Goal: Task Accomplishment & Management: Complete application form

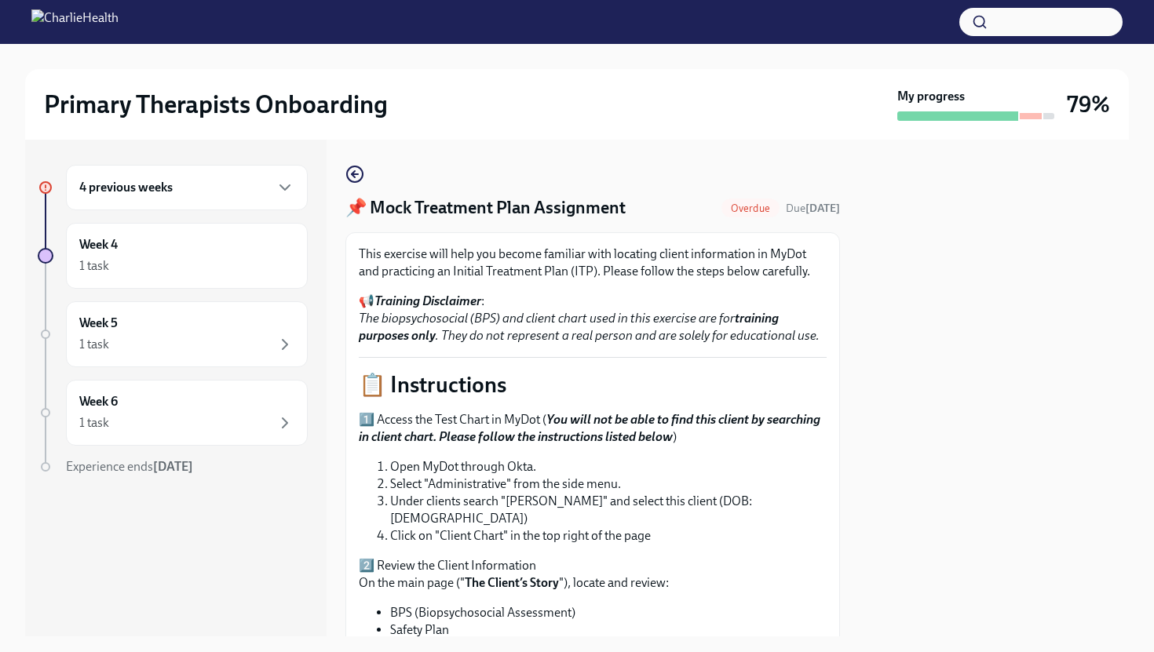
scroll to position [628, 0]
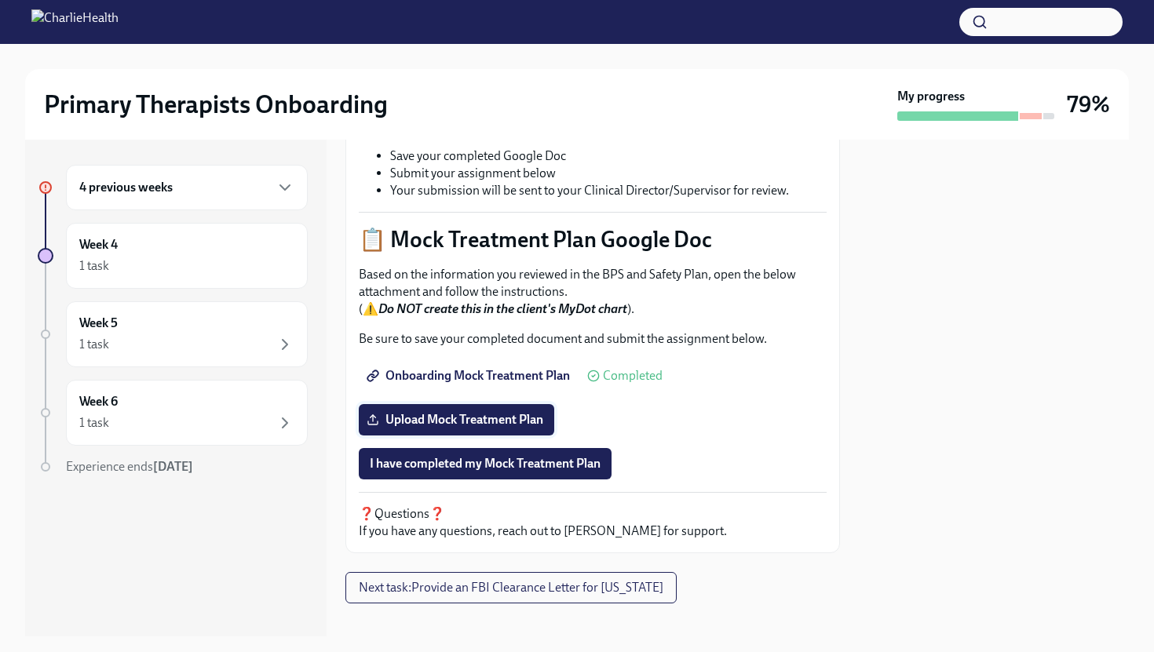
click at [415, 412] on span "Upload Mock Treatment Plan" at bounding box center [457, 420] width 174 height 16
click at [0, 0] on input "Upload Mock Treatment Plan" at bounding box center [0, 0] width 0 height 0
click at [517, 412] on span "Aime_Lerma_MockTP.pdf" at bounding box center [450, 420] width 160 height 16
click at [0, 0] on input "Aime_Lerma_MockTP.pdf" at bounding box center [0, 0] width 0 height 0
click at [513, 412] on span "Aime_Lerma_MockTP.pdf" at bounding box center [450, 420] width 160 height 16
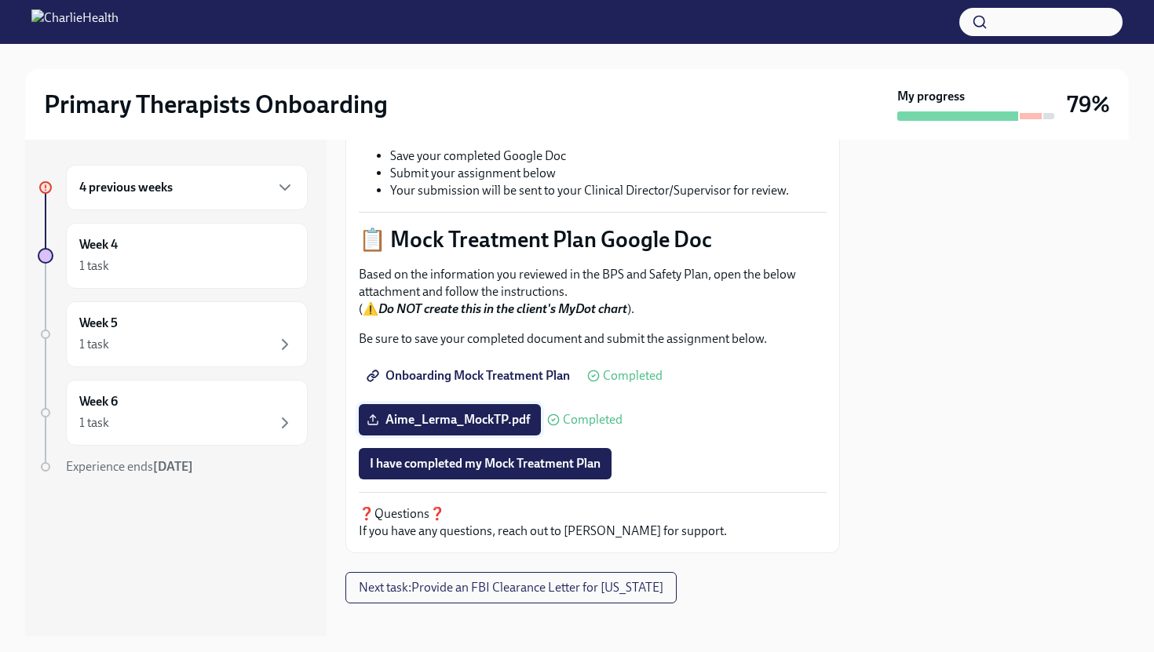
click at [0, 0] on input "Aime_Lerma_MockTP.pdf" at bounding box center [0, 0] width 0 height 0
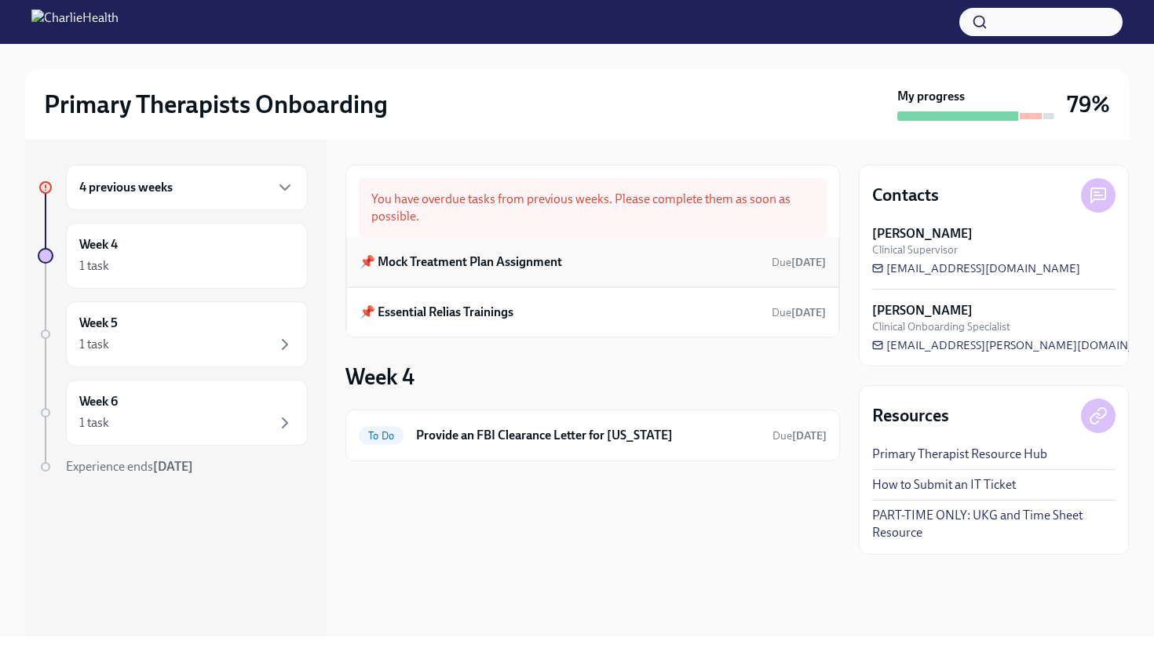
click at [553, 267] on h6 "📌 Mock Treatment Plan Assignment" at bounding box center [461, 262] width 203 height 17
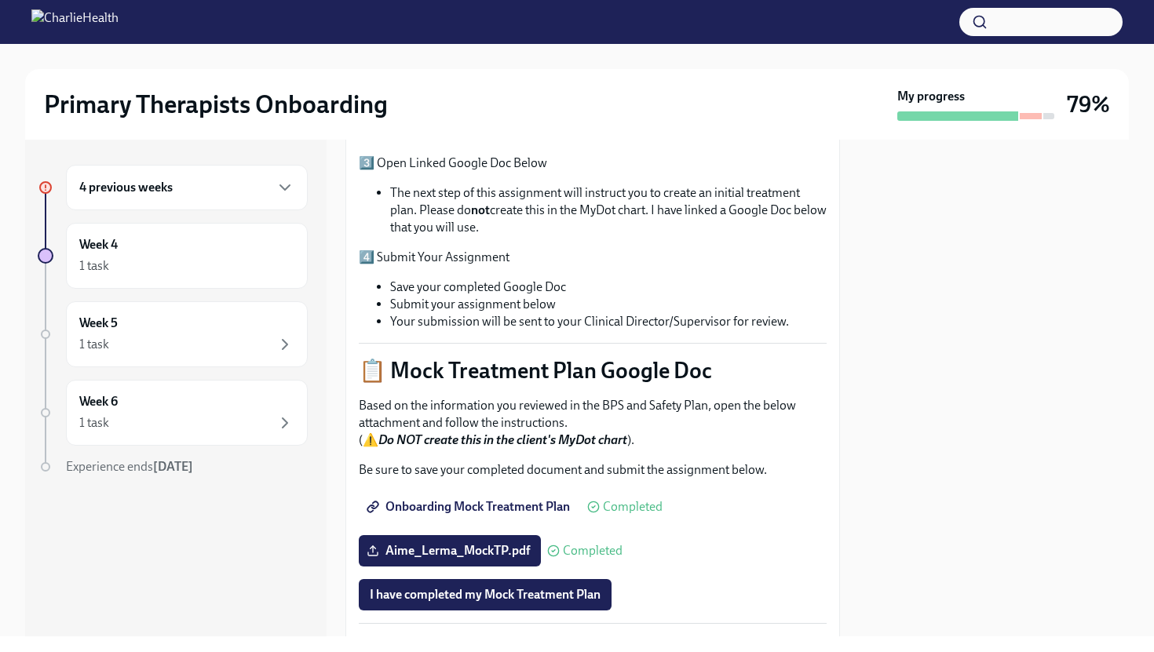
scroll to position [619, 0]
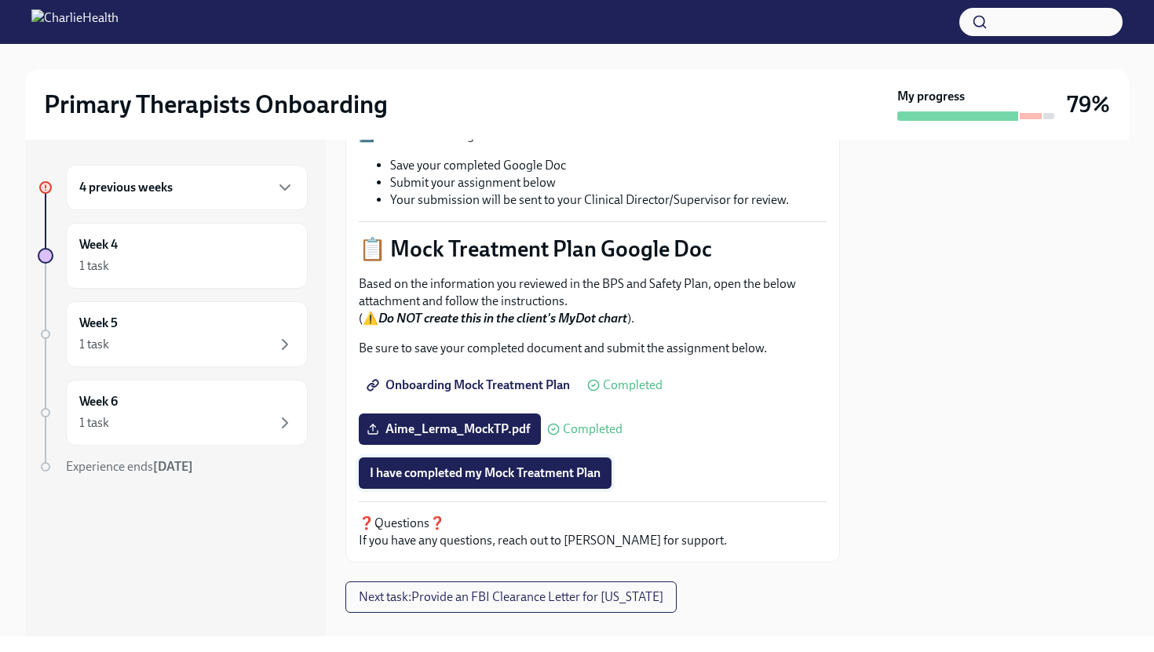
click at [516, 466] on span "I have completed my Mock Treatment Plan" at bounding box center [485, 474] width 231 height 16
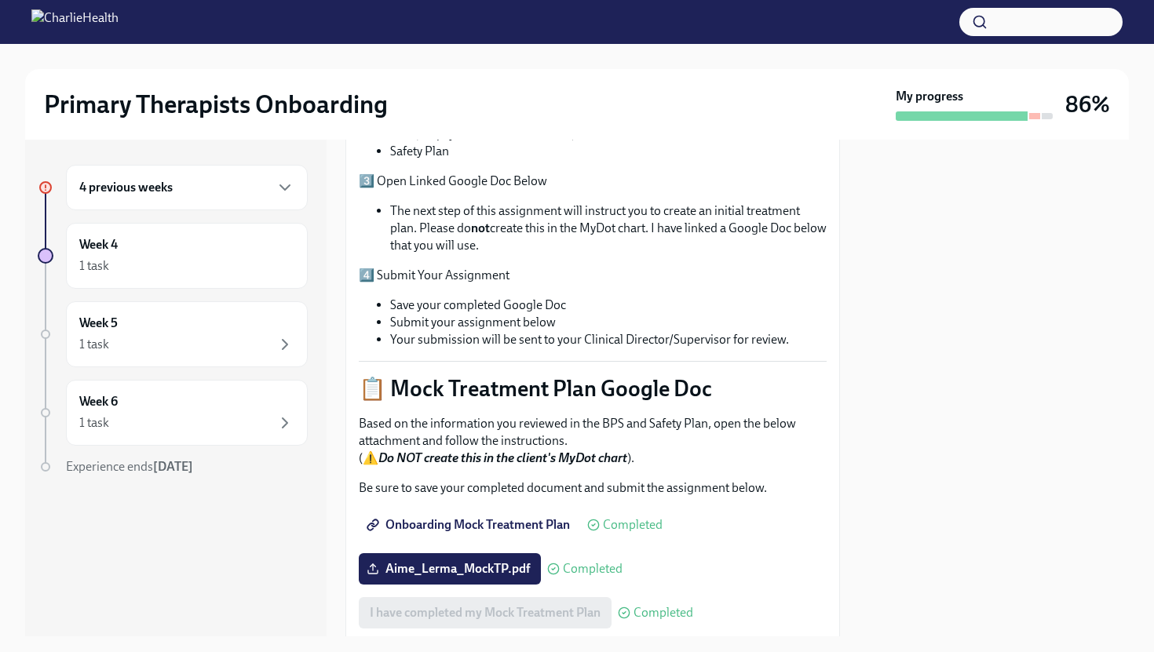
scroll to position [628, 0]
